Goal: Navigation & Orientation: Find specific page/section

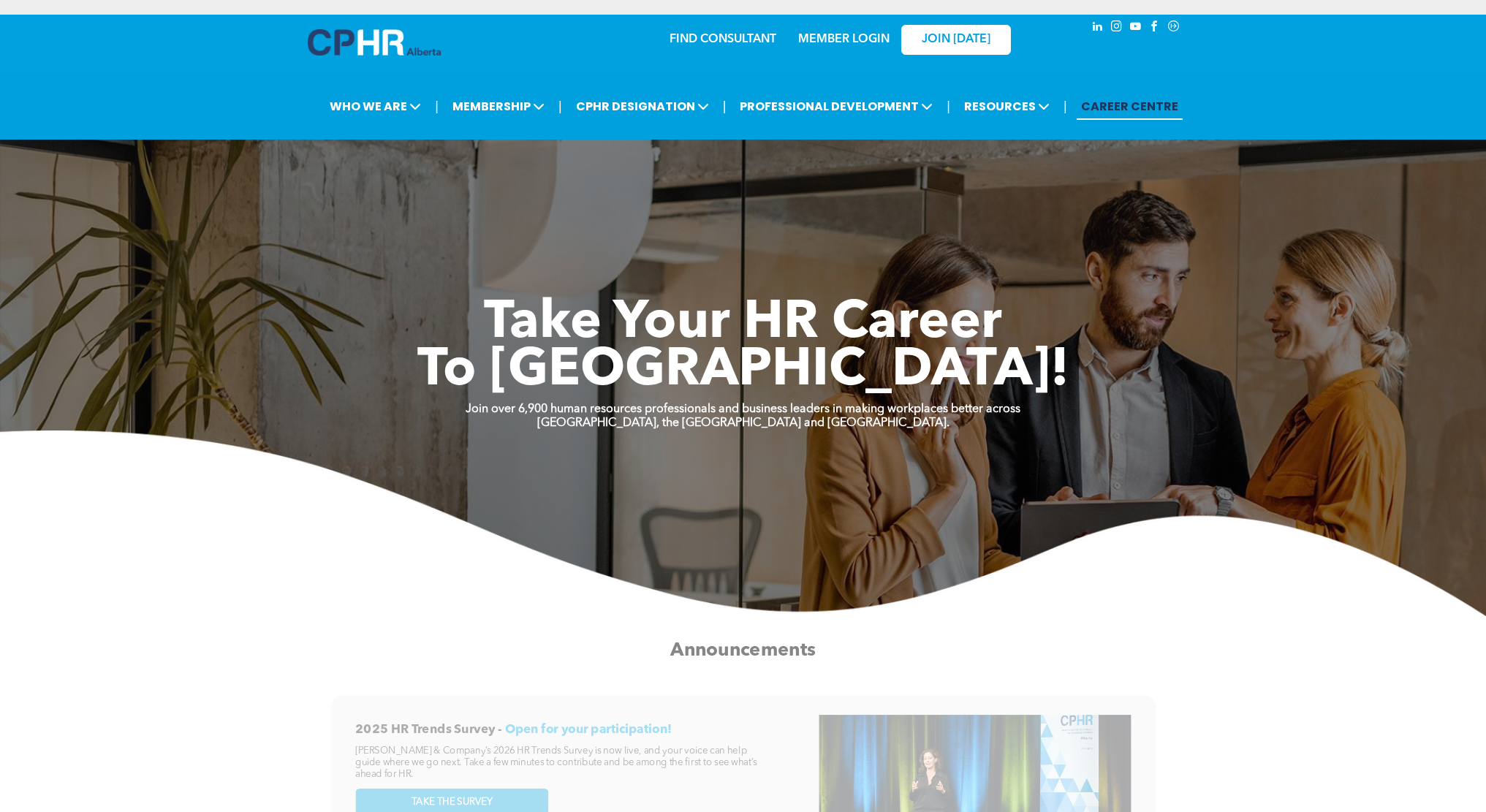
click at [875, 33] on link "MEMBER LOGIN" at bounding box center [843, 39] width 92 height 11
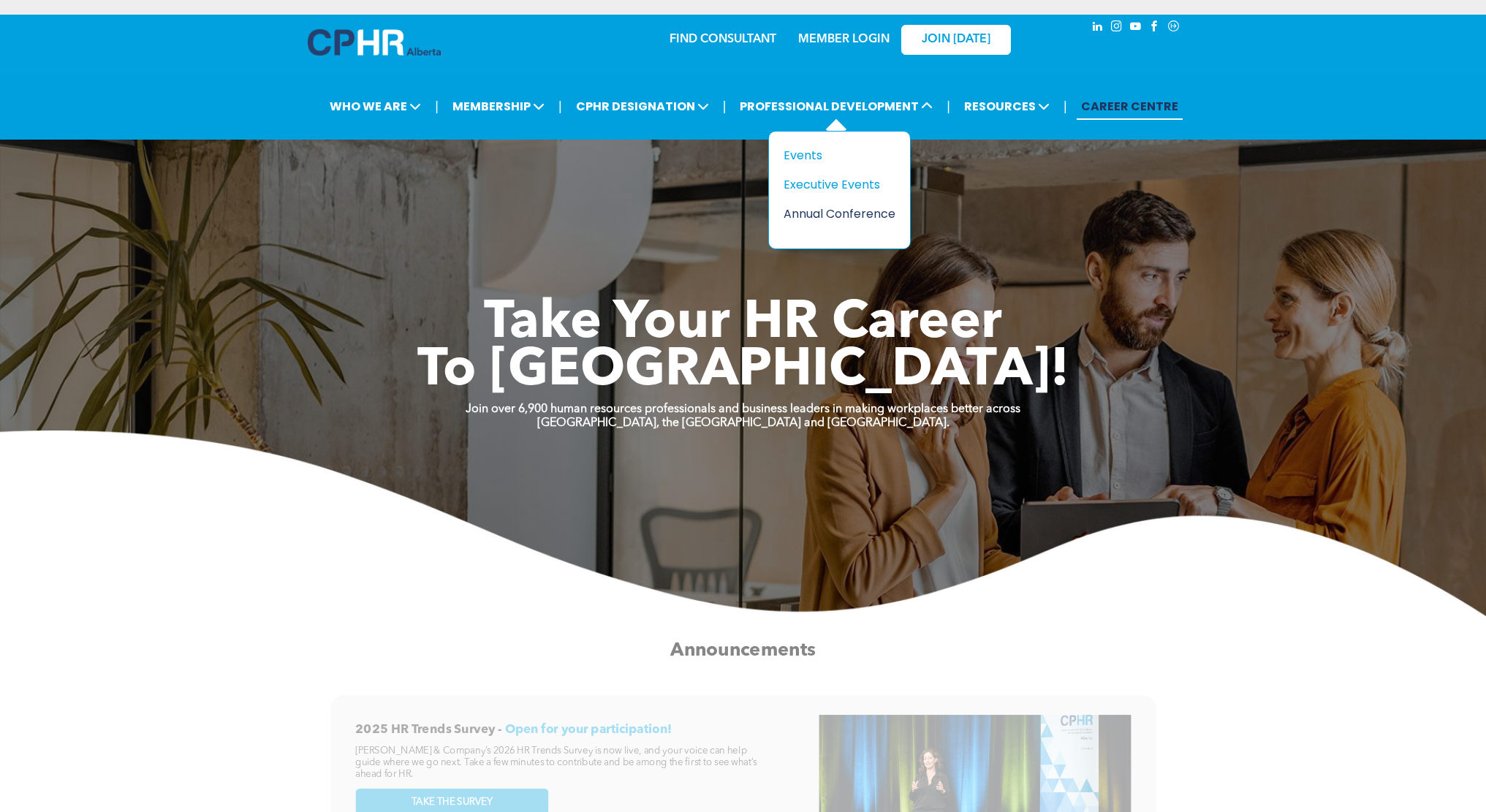
click at [814, 204] on div "Annual Conference" at bounding box center [833, 213] width 101 height 18
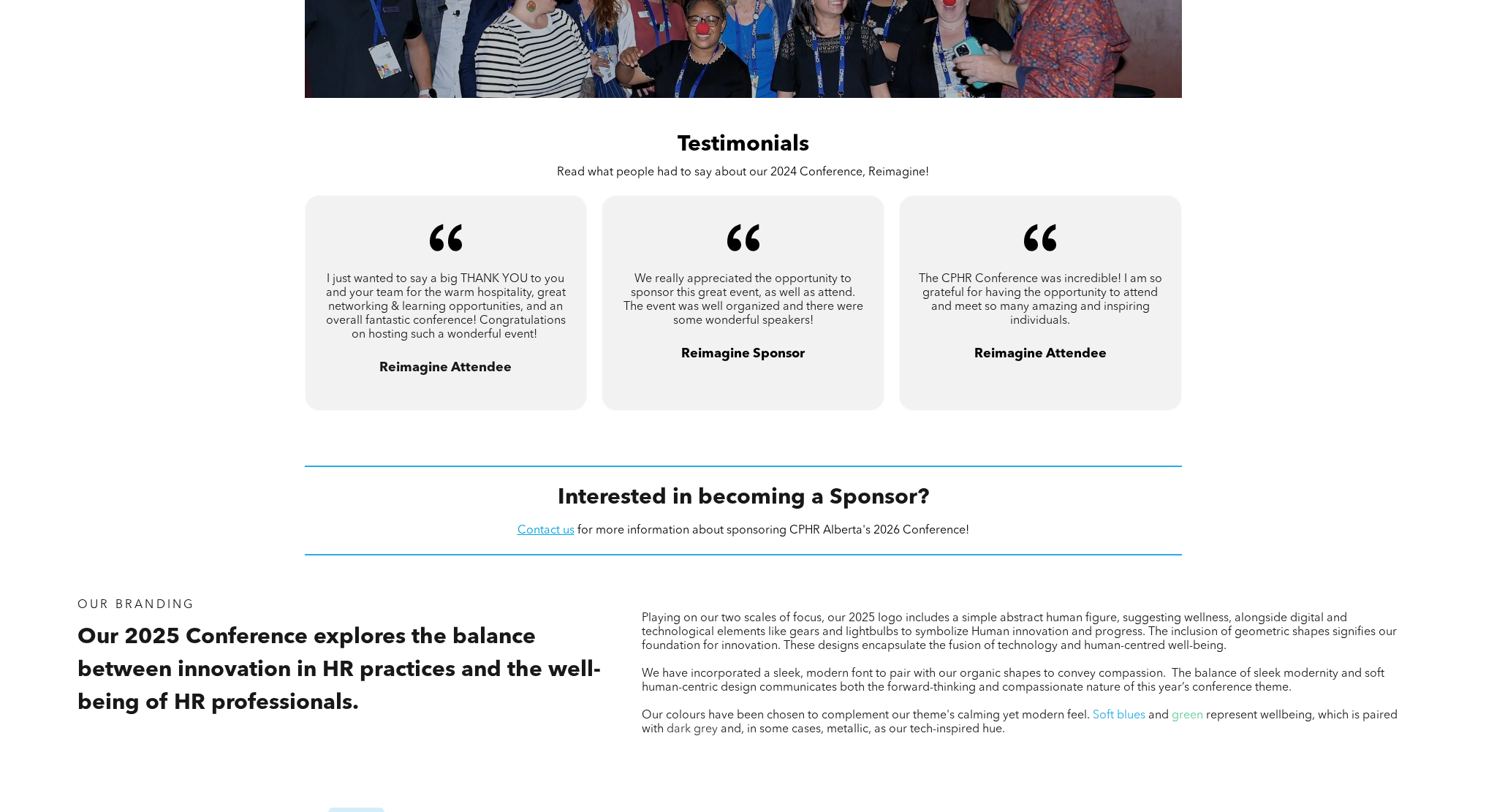
scroll to position [1169, 0]
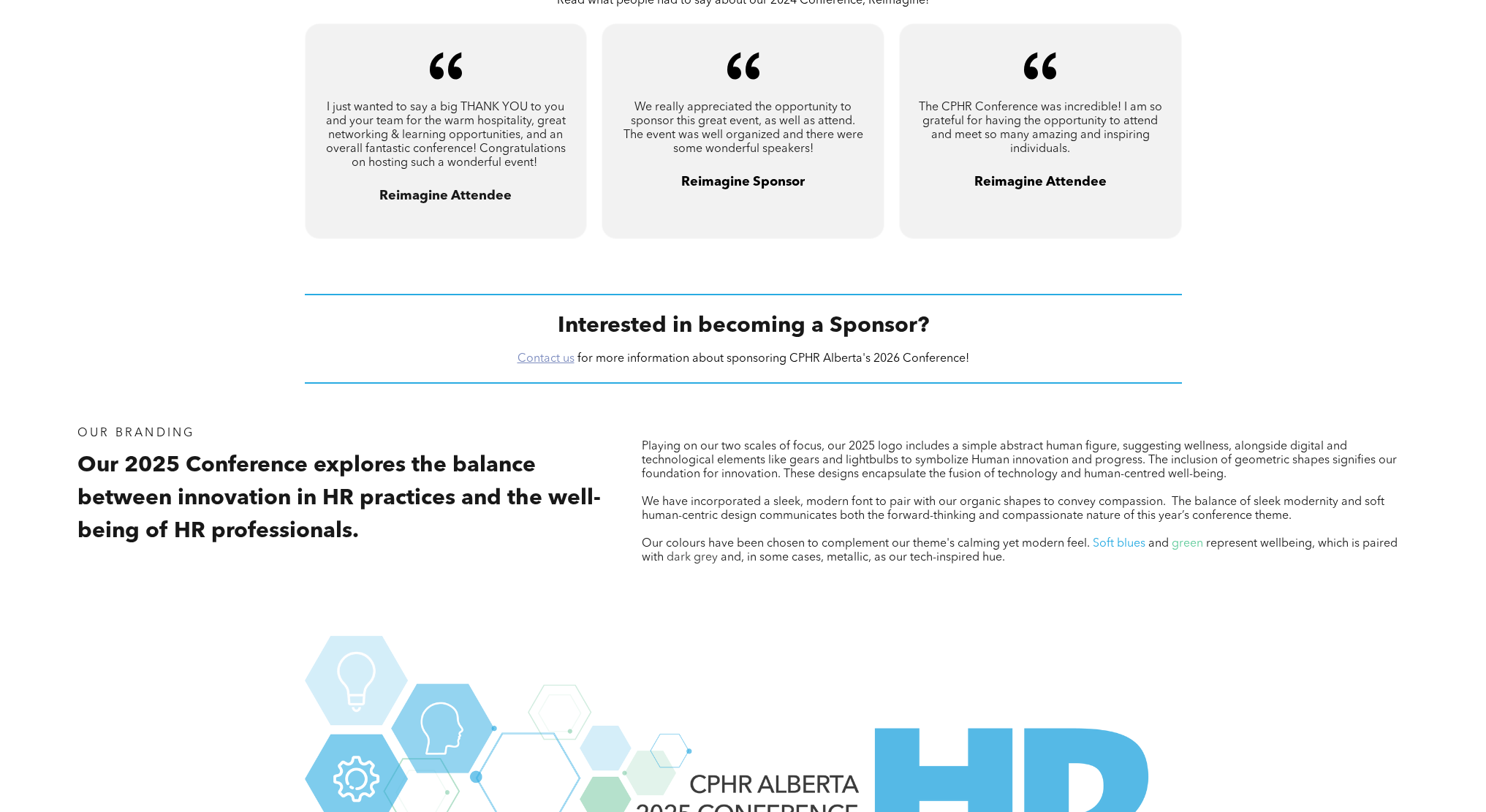
click at [544, 353] on link "Contact us" at bounding box center [546, 358] width 57 height 11
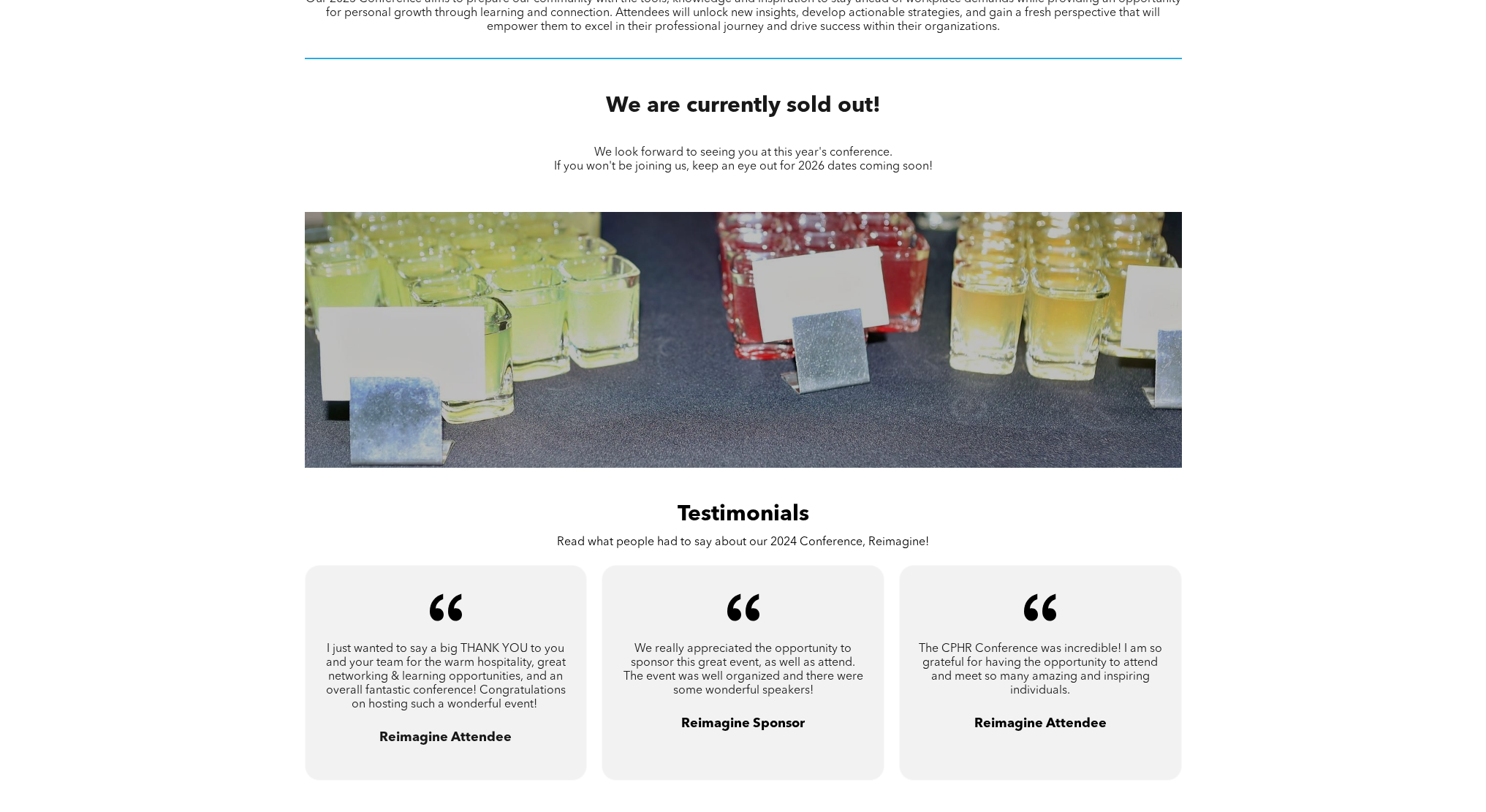
scroll to position [658, 0]
